Goal: Task Accomplishment & Management: Complete application form

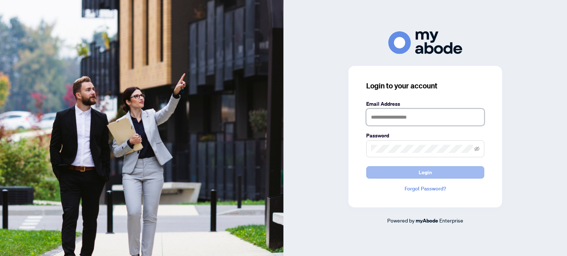
type input "**********"
click at [414, 172] on button "Login" at bounding box center [425, 172] width 118 height 13
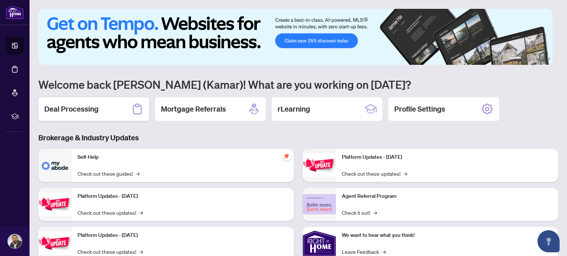
click at [69, 110] on h2 "Deal Processing" at bounding box center [71, 109] width 54 height 10
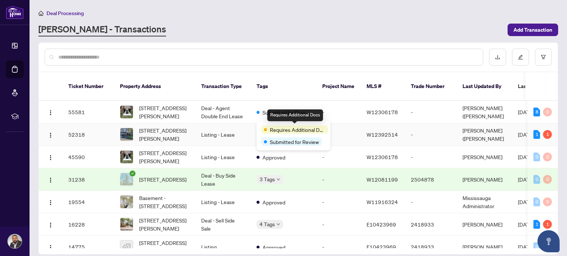
click at [277, 126] on span "Requires Additional Docs" at bounding box center [297, 130] width 55 height 8
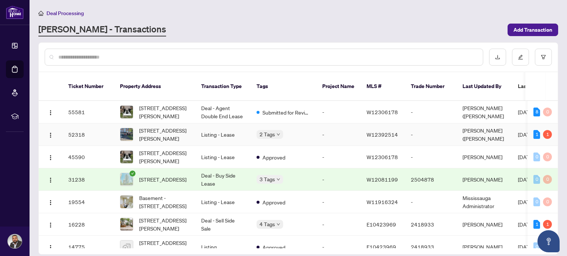
click at [248, 125] on td "Listing - Lease" at bounding box center [222, 135] width 55 height 23
click at [221, 106] on td "Deal - Agent Double End Lease" at bounding box center [222, 112] width 55 height 23
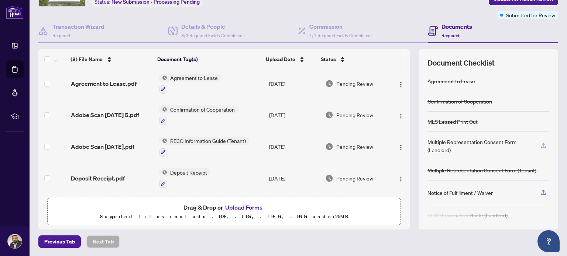
click at [540, 147] on icon "button" at bounding box center [542, 147] width 5 height 2
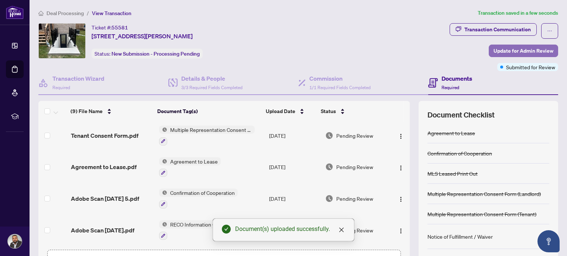
click at [516, 50] on span "Update for Admin Review" at bounding box center [523, 51] width 60 height 12
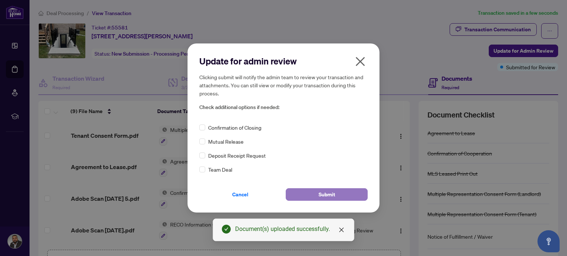
click at [326, 194] on span "Submit" at bounding box center [326, 195] width 17 height 12
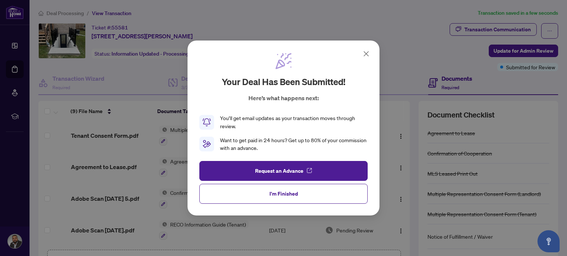
click at [366, 53] on icon at bounding box center [365, 53] width 9 height 9
